Goal: Transaction & Acquisition: Purchase product/service

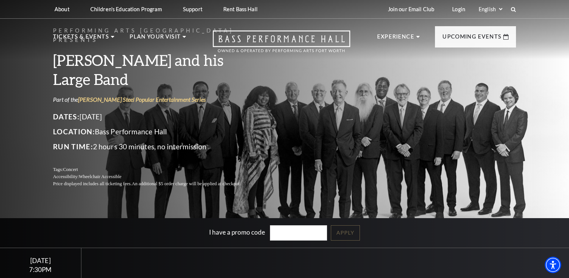
scroll to position [70, 0]
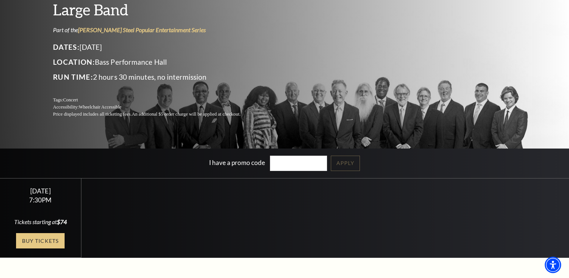
click at [44, 238] on link "Buy Tickets" at bounding box center [40, 240] width 49 height 15
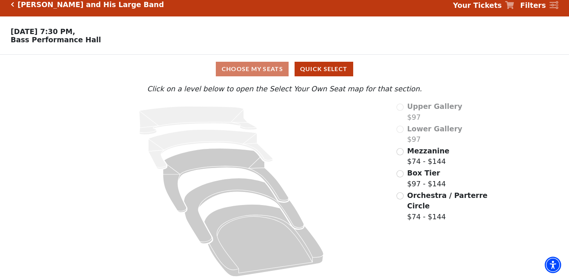
scroll to position [13, 0]
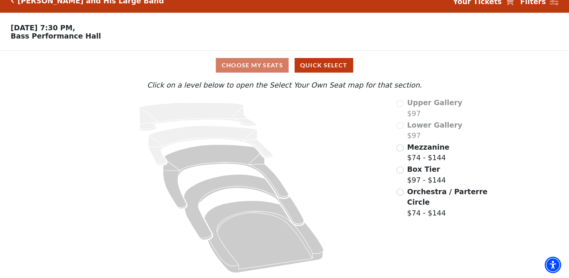
click at [401, 197] on div "Orchestra / Parterre Circle $74 - $144" at bounding box center [443, 202] width 92 height 32
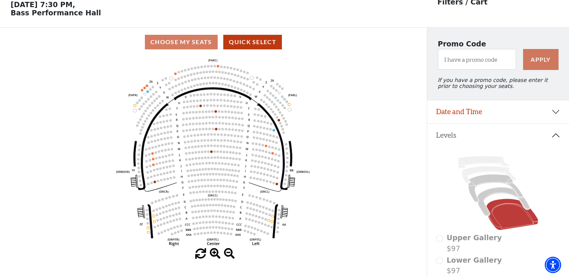
scroll to position [104, 0]
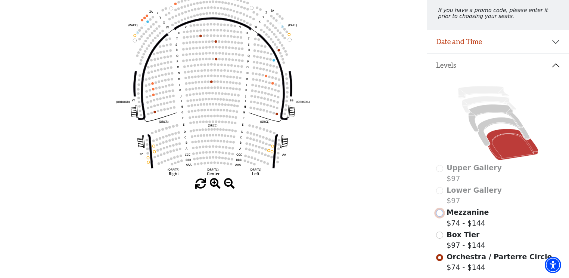
click at [438, 216] on input "Mezzanine$74 - $144\a" at bounding box center [439, 212] width 7 height 7
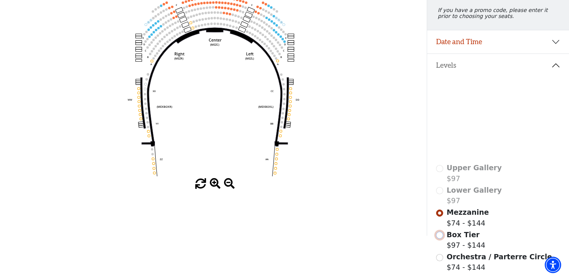
click at [439, 238] on input "Box Tier$97 - $144\a" at bounding box center [439, 234] width 7 height 7
